Goal: Communication & Community: Connect with others

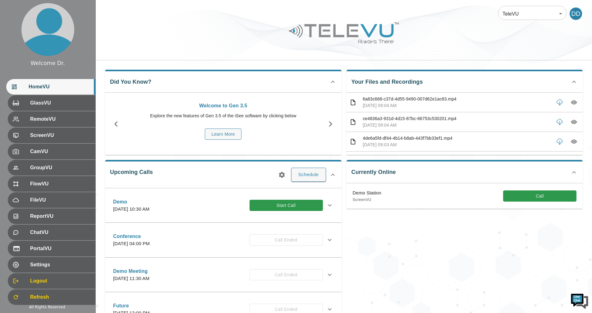
drag, startPoint x: 554, startPoint y: 197, endPoint x: 441, endPoint y: 222, distance: 116.0
click at [554, 197] on button "Call" at bounding box center [539, 196] width 73 height 12
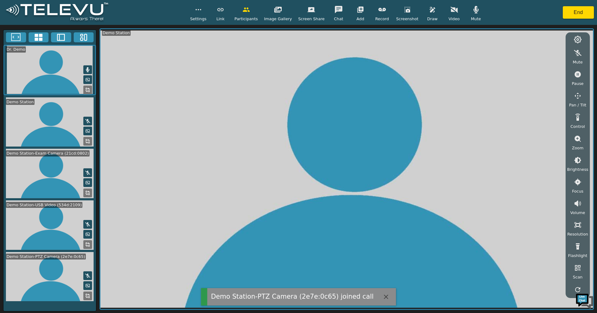
click at [37, 39] on icon at bounding box center [39, 37] width 8 height 7
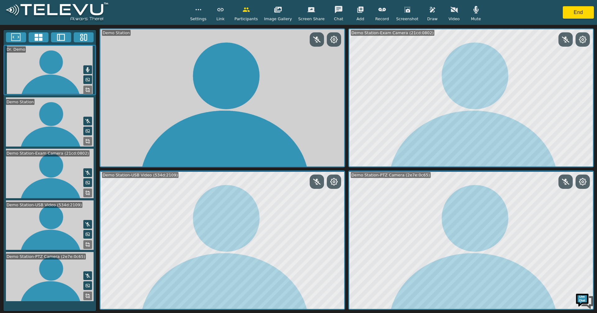
click at [472, 9] on icon "button" at bounding box center [475, 9] width 7 height 7
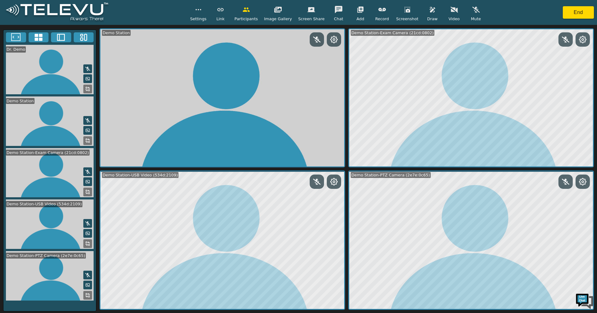
click at [580, 182] on icon at bounding box center [582, 181] width 7 height 7
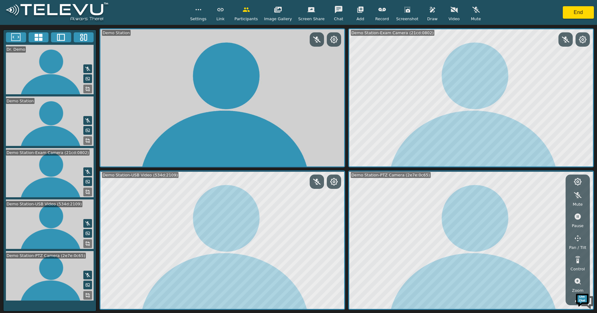
click at [575, 238] on icon "button" at bounding box center [578, 238] width 6 height 6
click at [527, 197] on icon "button" at bounding box center [526, 195] width 7 height 7
click at [544, 210] on icon "button" at bounding box center [542, 209] width 6 height 7
click at [526, 197] on icon "button" at bounding box center [526, 195] width 7 height 7
click at [579, 282] on icon "button" at bounding box center [578, 281] width 6 height 6
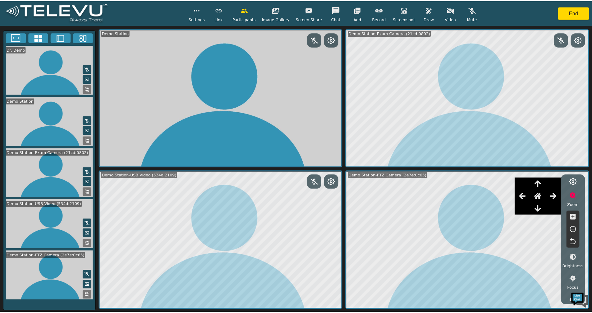
scroll to position [93, 0]
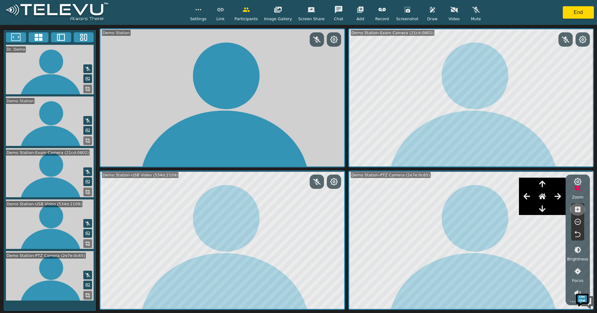
click at [578, 209] on icon "button" at bounding box center [577, 209] width 7 height 7
click at [546, 197] on icon "button" at bounding box center [542, 195] width 7 height 7
click at [430, 12] on icon "button" at bounding box center [432, 10] width 5 height 6
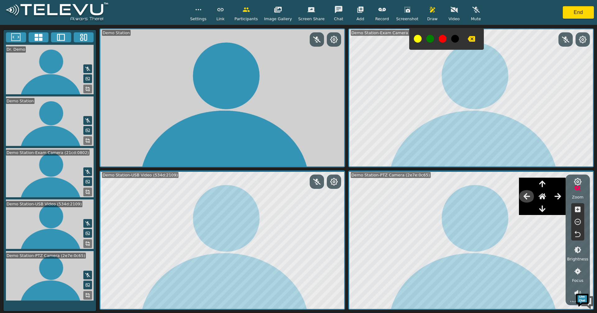
click at [530, 196] on icon "button" at bounding box center [526, 196] width 7 height 6
click at [558, 197] on icon "button" at bounding box center [557, 196] width 7 height 6
click at [546, 183] on icon "button" at bounding box center [542, 183] width 7 height 7
click at [468, 39] on button "button" at bounding box center [472, 39] width 16 height 12
click at [586, 13] on button "End" at bounding box center [578, 12] width 31 height 12
